Goal: Find specific page/section: Find specific page/section

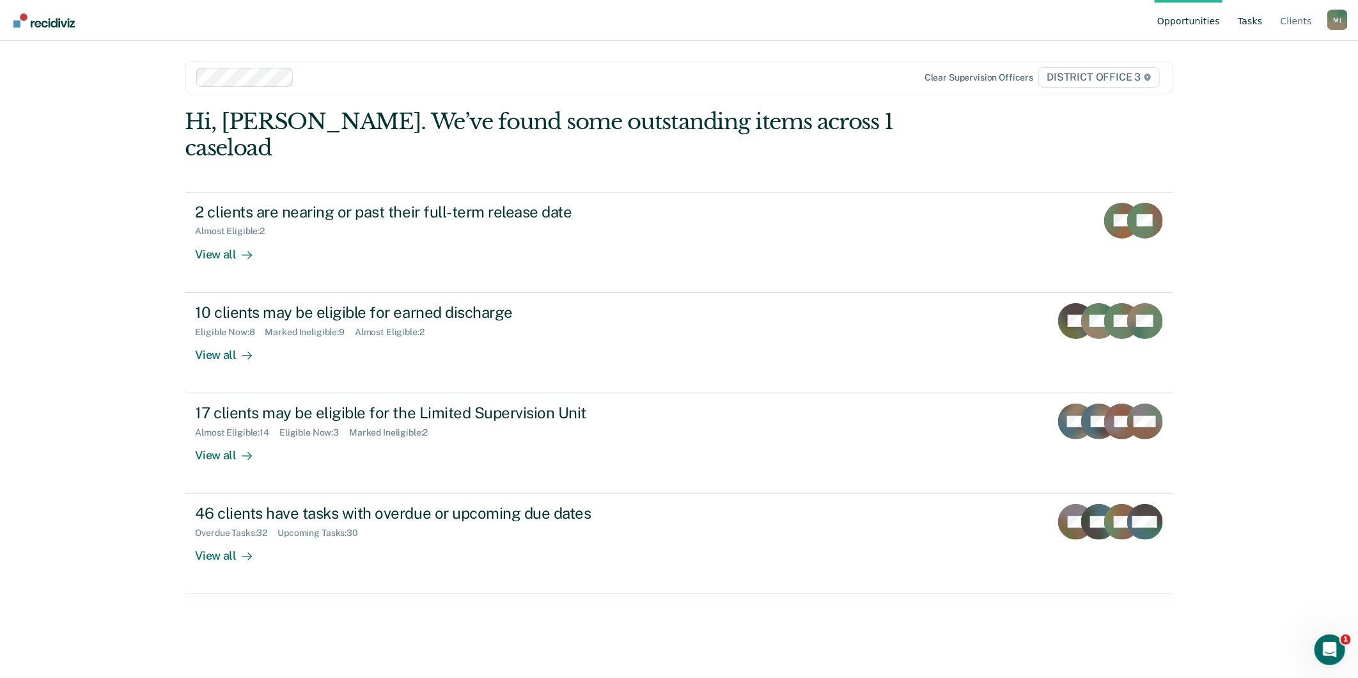
click at [1258, 18] on link "Tasks" at bounding box center [1250, 20] width 30 height 41
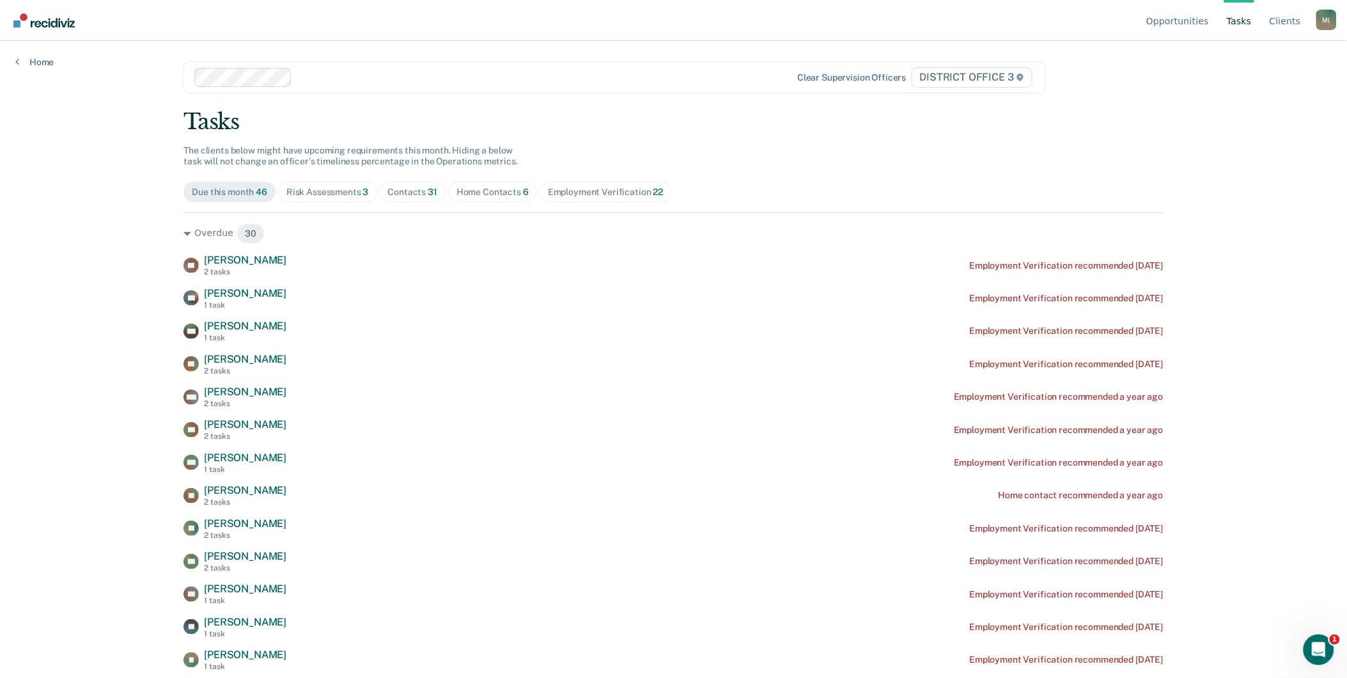
click at [416, 192] on div "Contacts 31" at bounding box center [413, 192] width 50 height 11
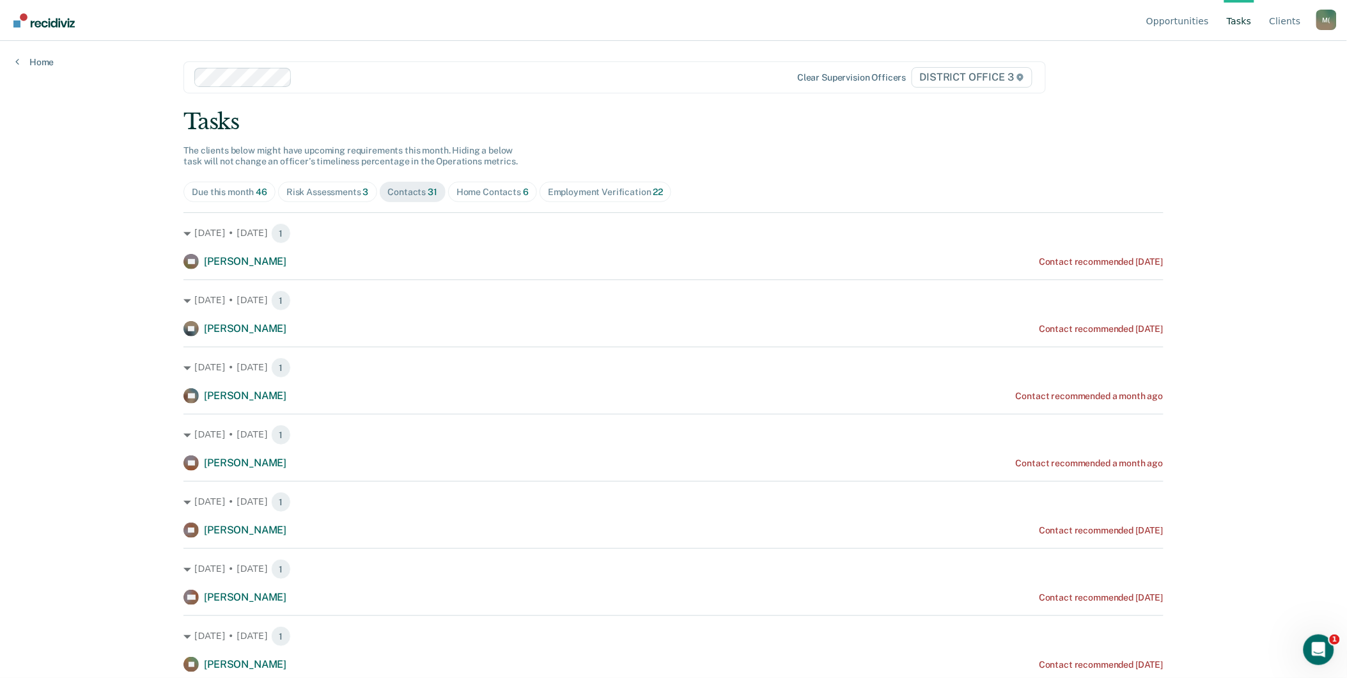
click at [485, 189] on div "Home Contacts 6" at bounding box center [492, 192] width 72 height 11
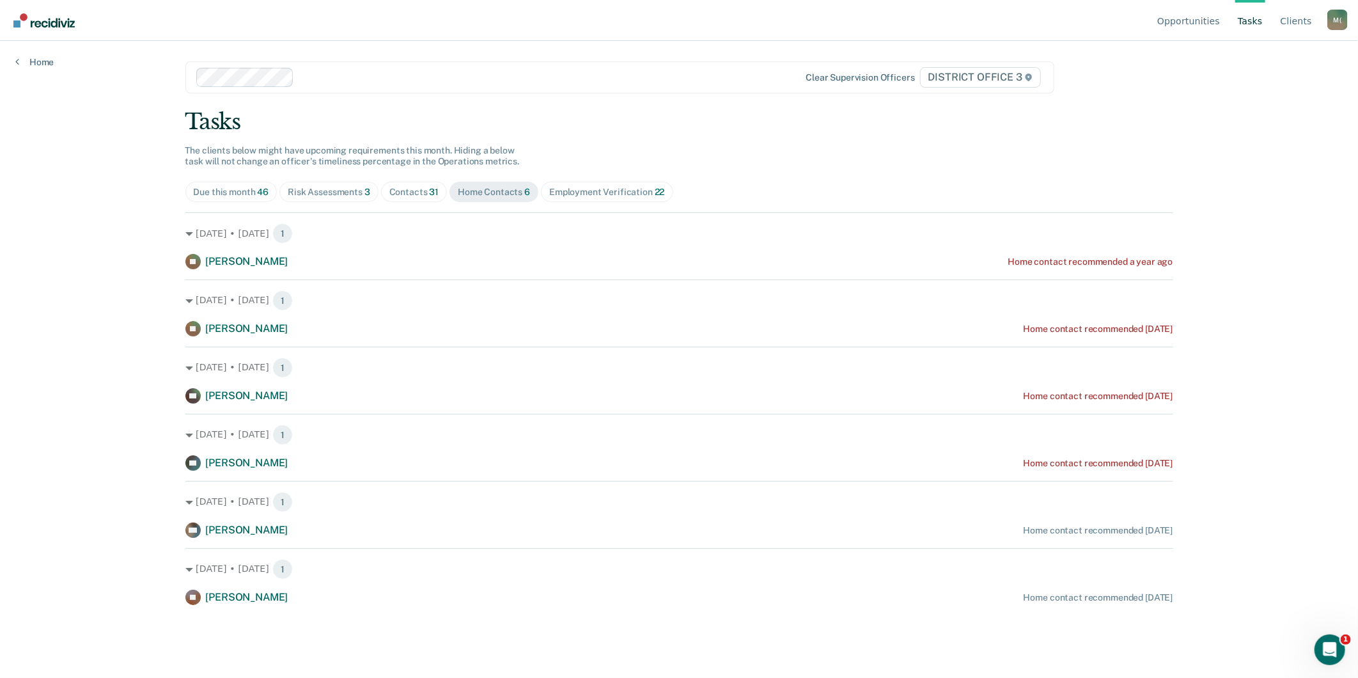
click at [347, 187] on div "Risk Assessments 3" at bounding box center [329, 192] width 82 height 11
